Goal: Navigation & Orientation: Find specific page/section

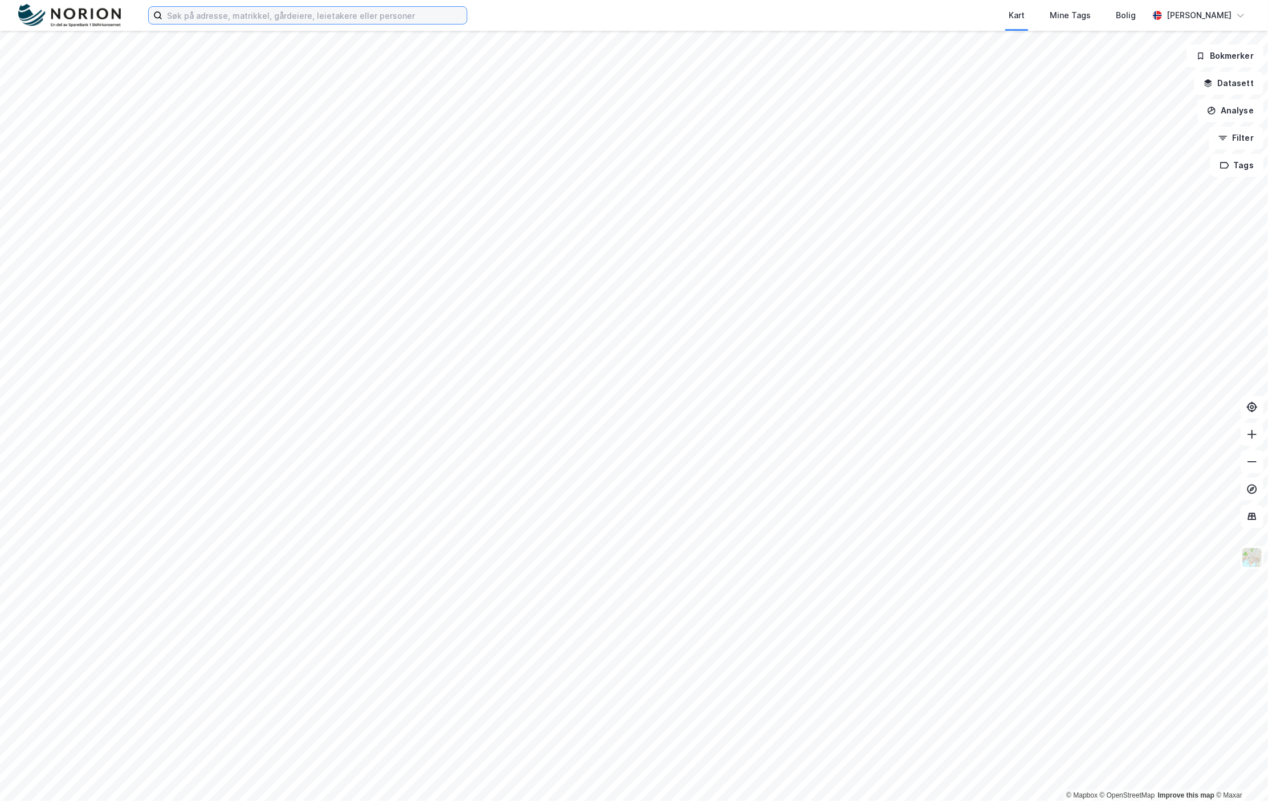
click at [349, 12] on input at bounding box center [314, 15] width 304 height 17
type input "[GEOGRAPHIC_DATA]"
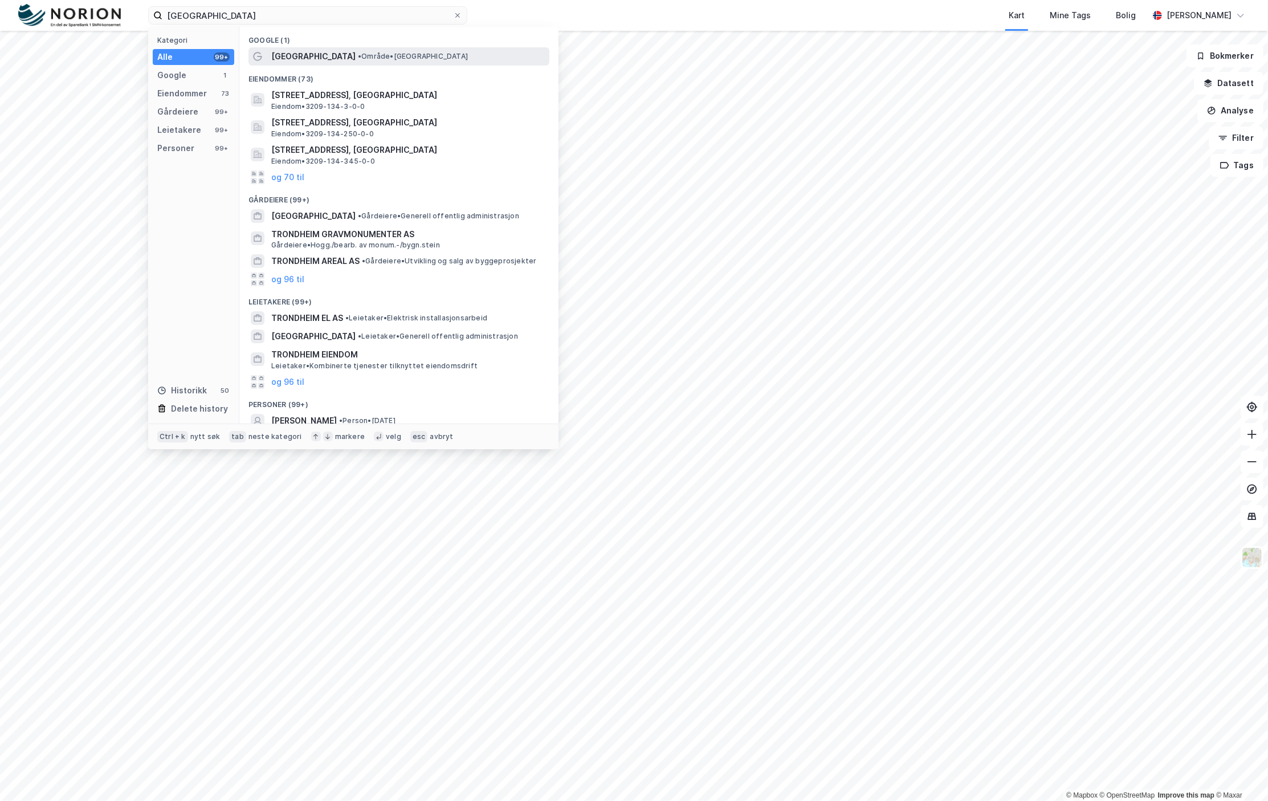
click at [358, 52] on span "•" at bounding box center [359, 56] width 3 height 9
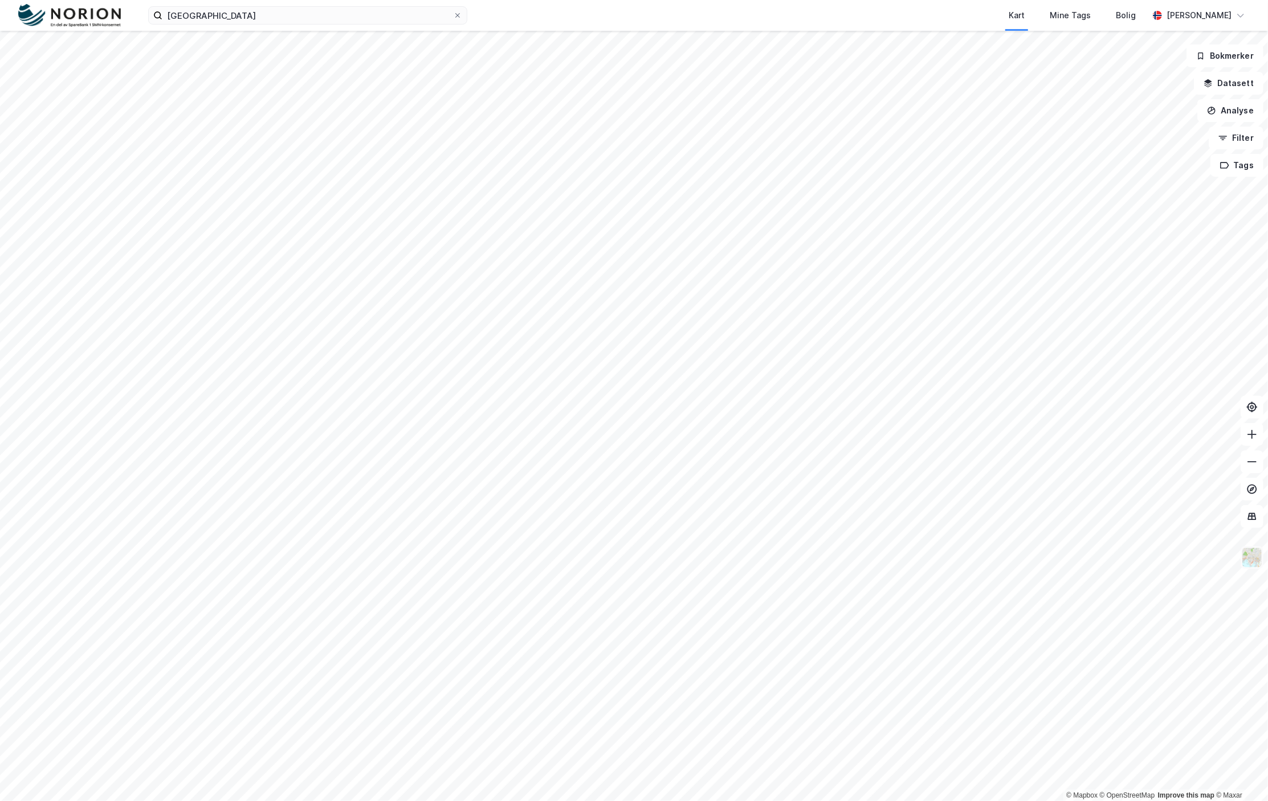
click at [1255, 566] on img at bounding box center [1253, 558] width 22 height 22
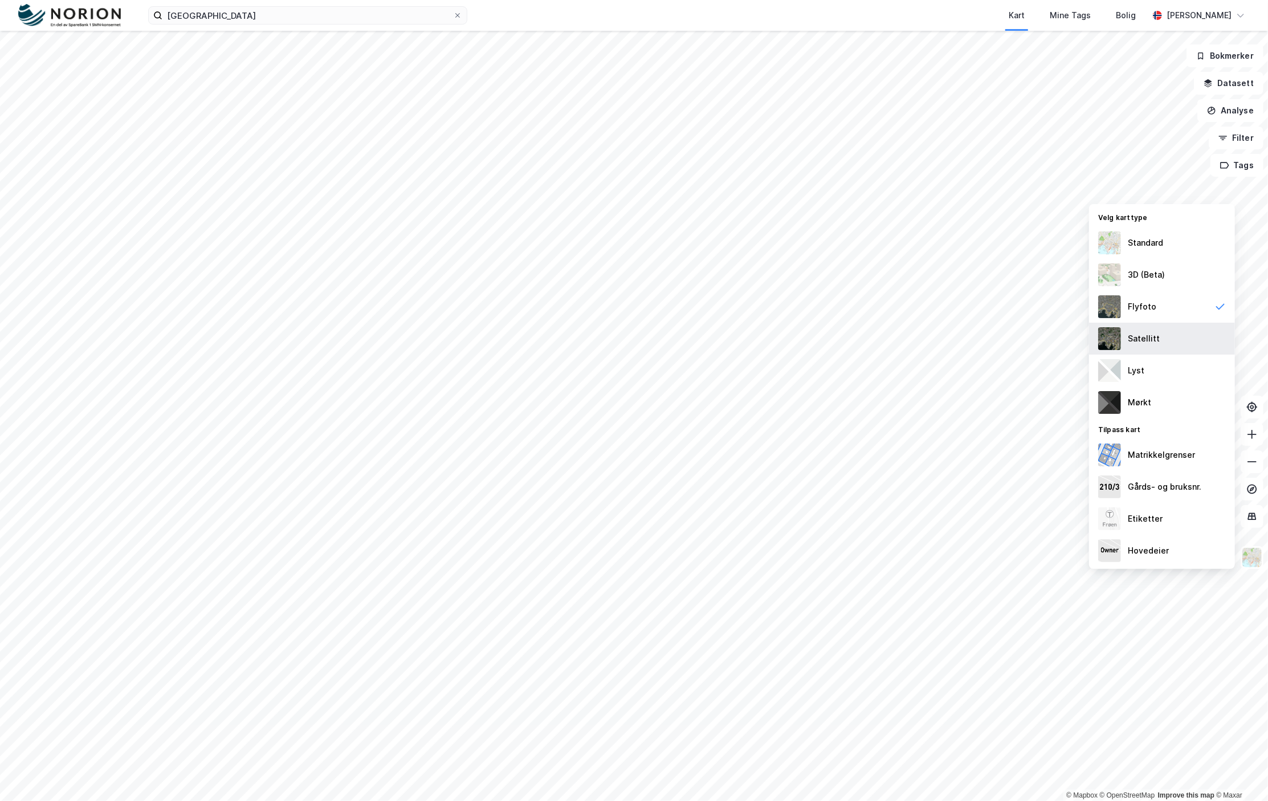
click at [1173, 334] on div "Satellitt" at bounding box center [1162, 339] width 146 height 32
click at [1133, 267] on div "3D (Beta)" at bounding box center [1162, 275] width 146 height 32
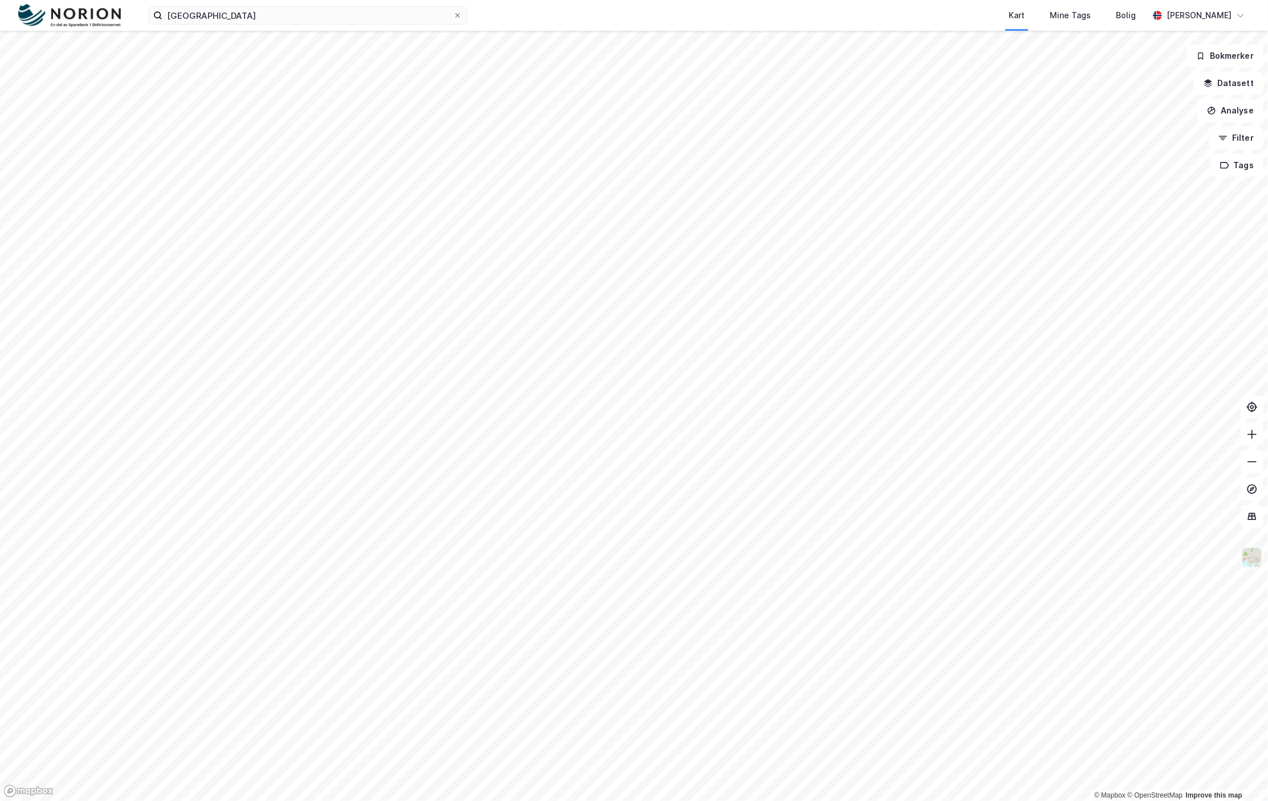
click at [1246, 560] on img at bounding box center [1253, 558] width 22 height 22
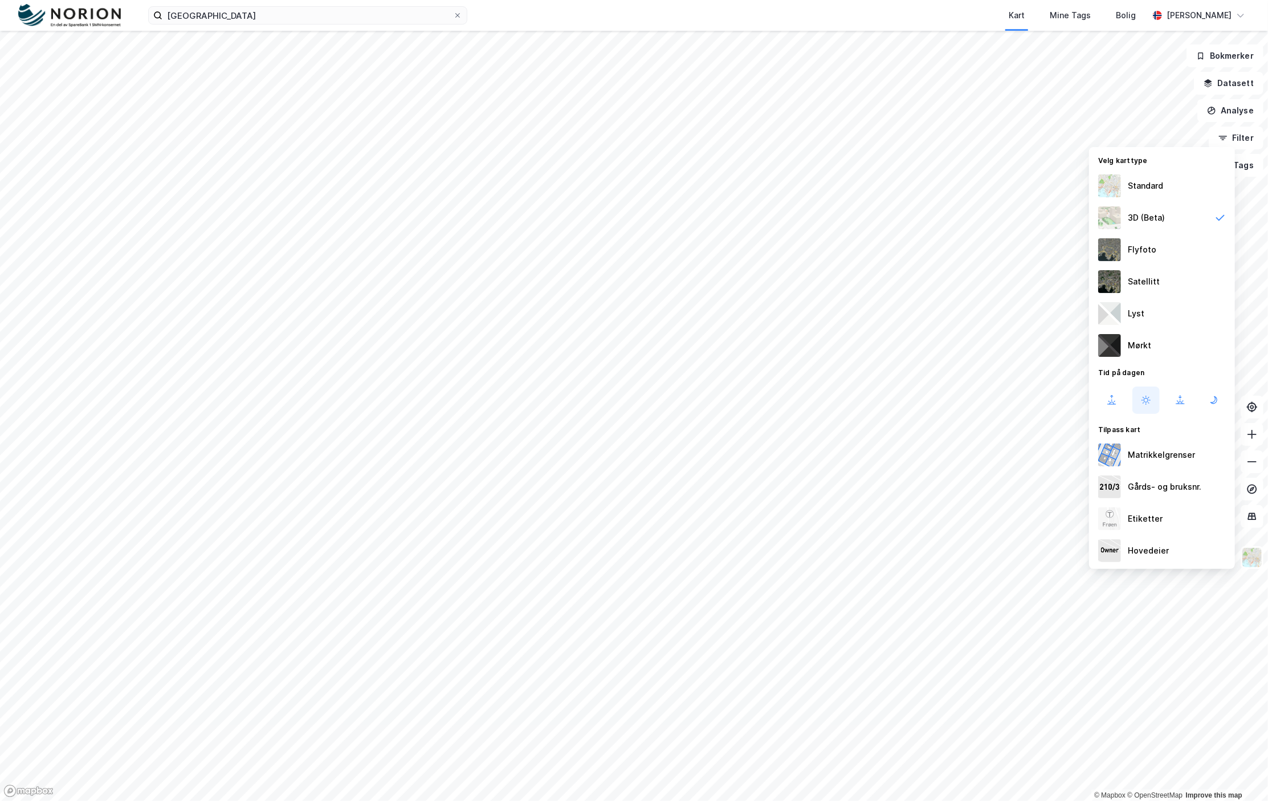
click at [1186, 246] on div "Flyfoto" at bounding box center [1162, 250] width 146 height 32
